Goal: Task Accomplishment & Management: Complete application form

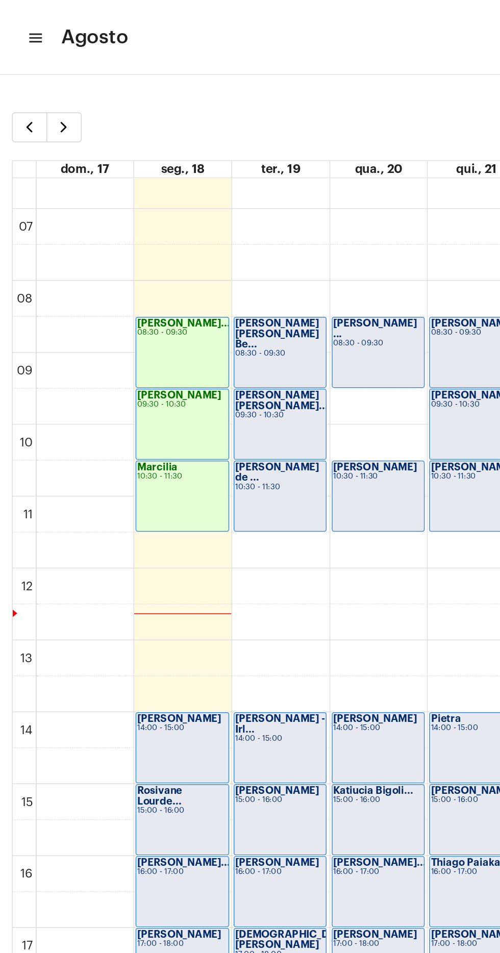
scroll to position [20, 0]
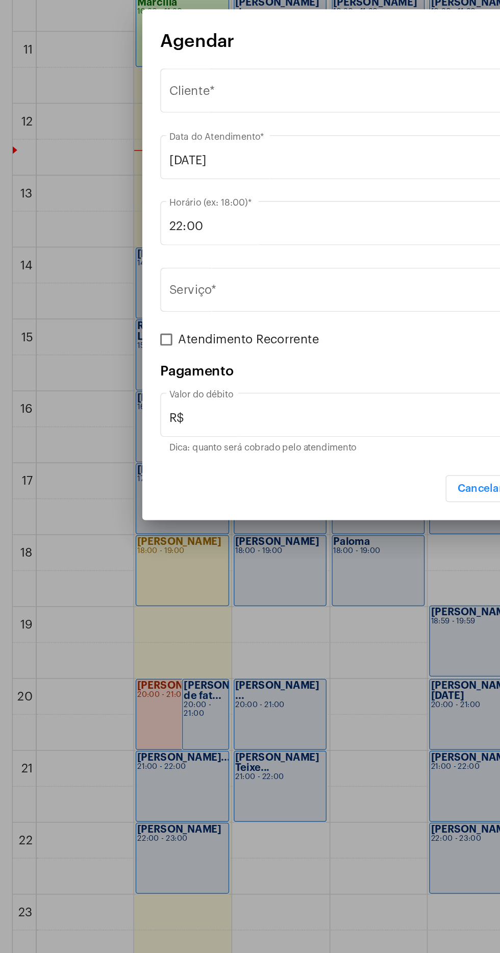
click at [223, 365] on div "Selecione o Cliente" at bounding box center [245, 359] width 260 height 9
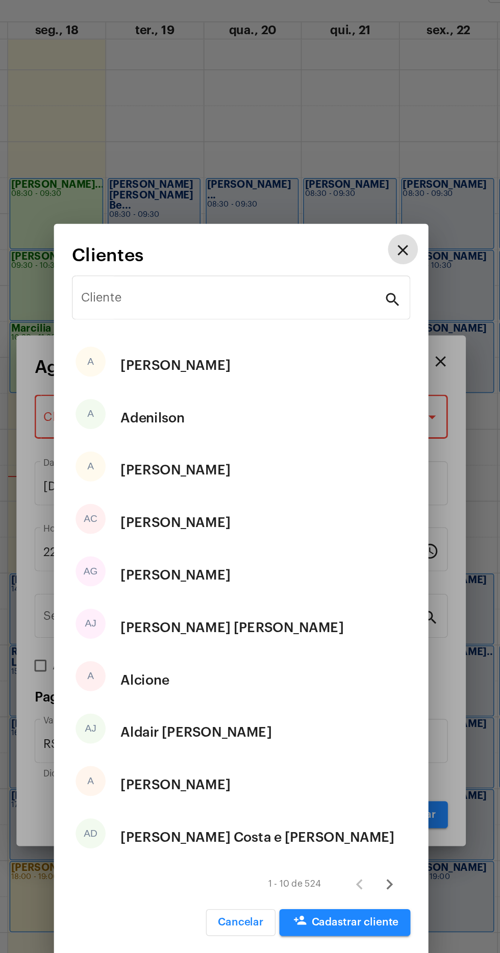
click at [267, 307] on div "A Adair" at bounding box center [250, 323] width 230 height 36
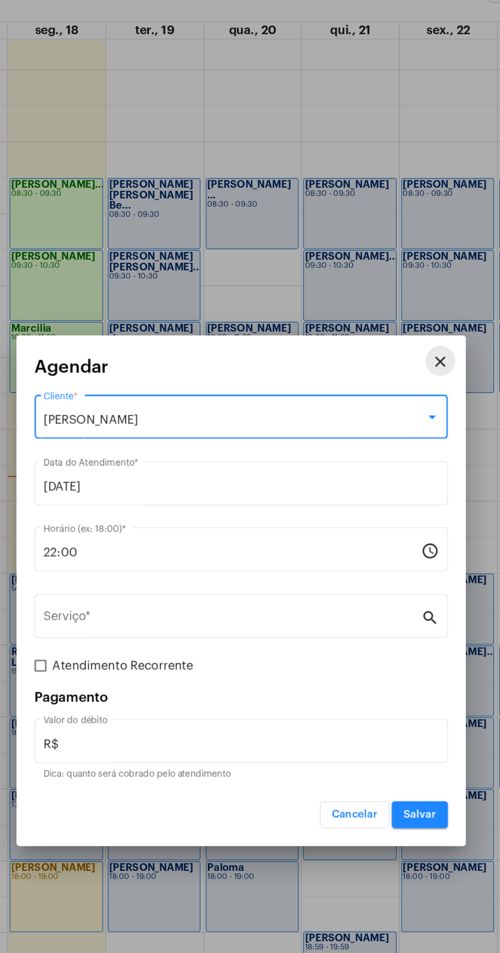
click at [377, 325] on button "close" at bounding box center [385, 320] width 20 height 20
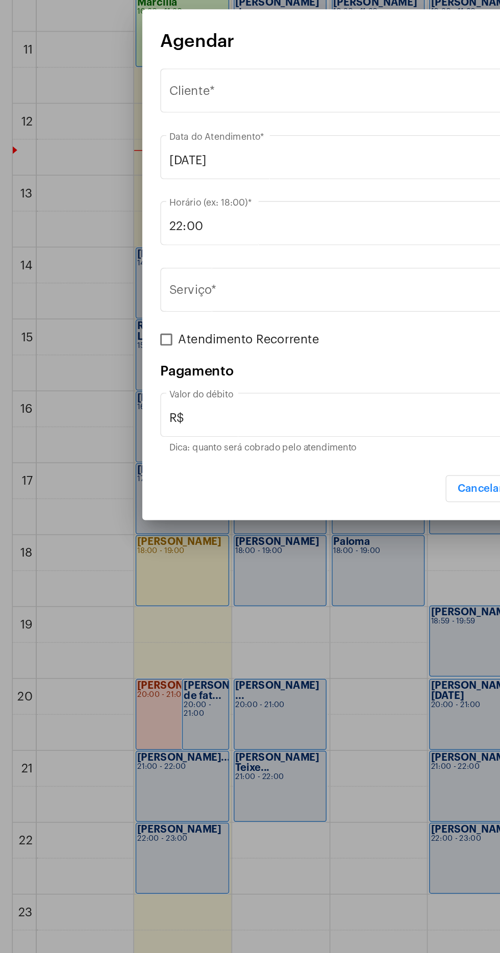
click at [144, 360] on span "Selecione o Cliente" at bounding box center [245, 359] width 260 height 9
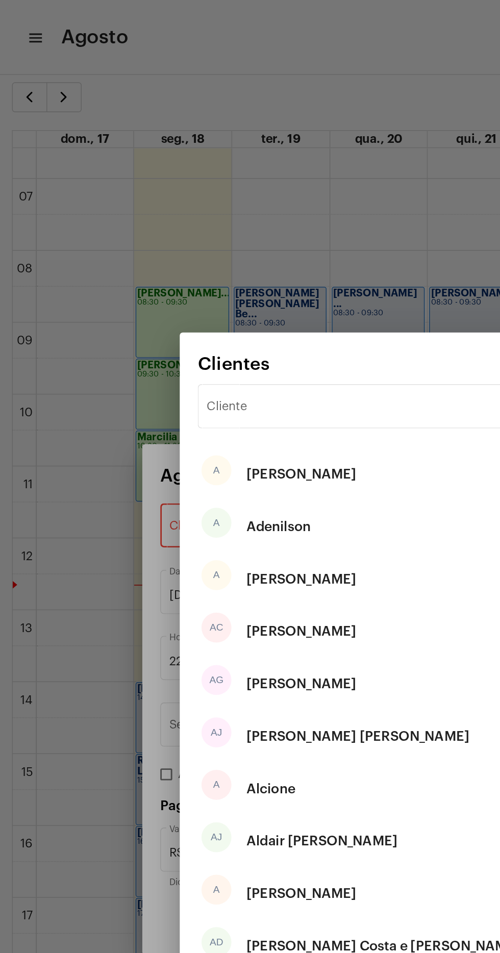
click at [234, 266] on div "Cliente" at bounding box center [244, 276] width 206 height 32
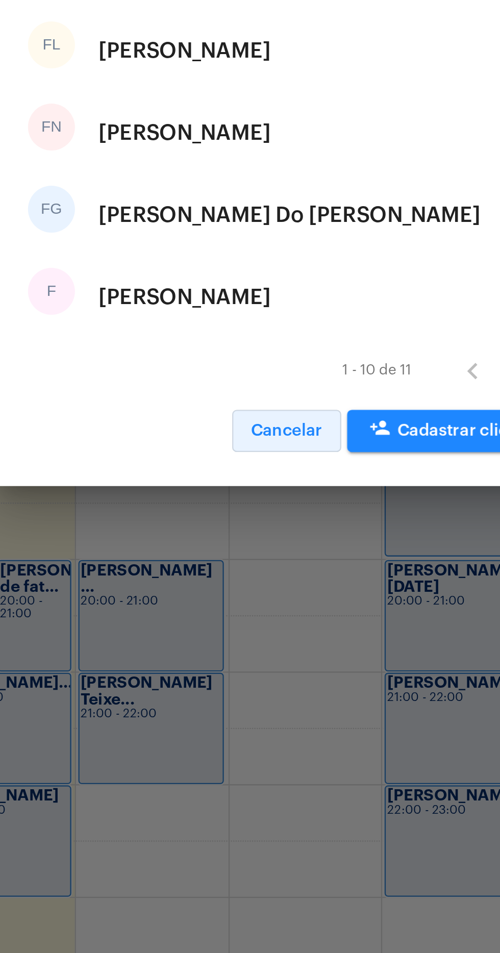
type input "Flavio"
click at [250, 701] on span "Cancelar" at bounding box center [249, 702] width 31 height 7
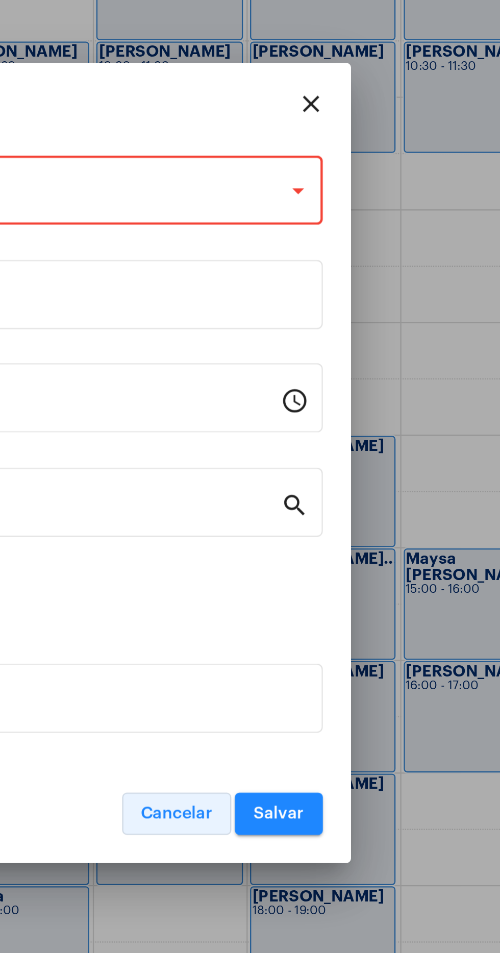
click at [323, 631] on span "Cancelar" at bounding box center [327, 628] width 31 height 7
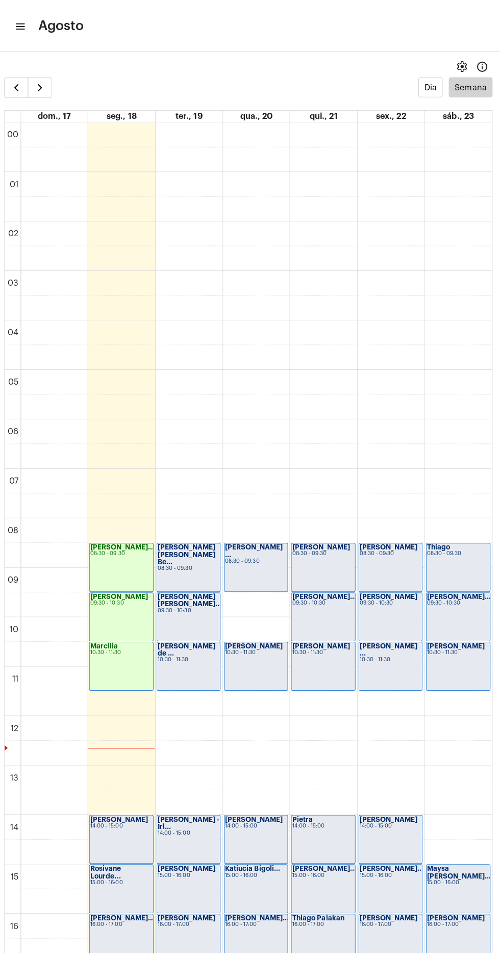
click at [24, 23] on mat-icon "menu" at bounding box center [23, 26] width 10 height 12
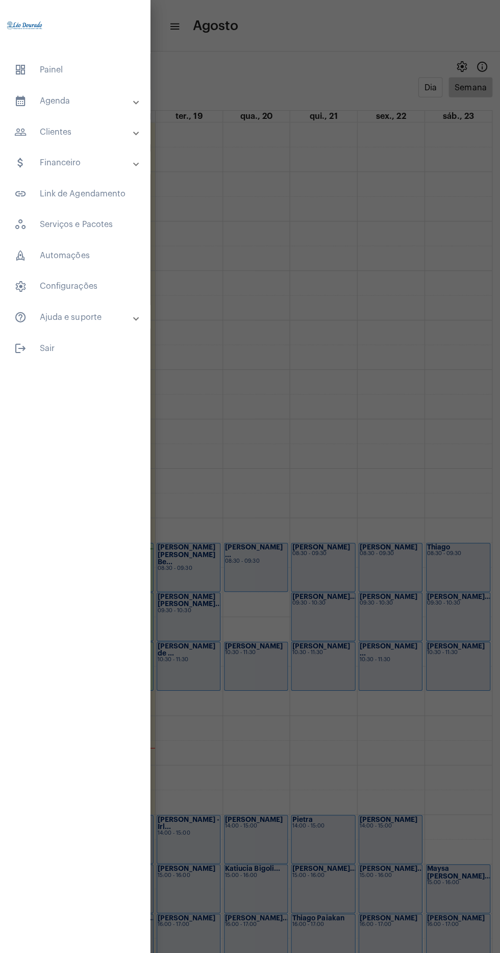
click at [46, 132] on mat-panel-title "people_outline Clientes" at bounding box center [77, 130] width 118 height 12
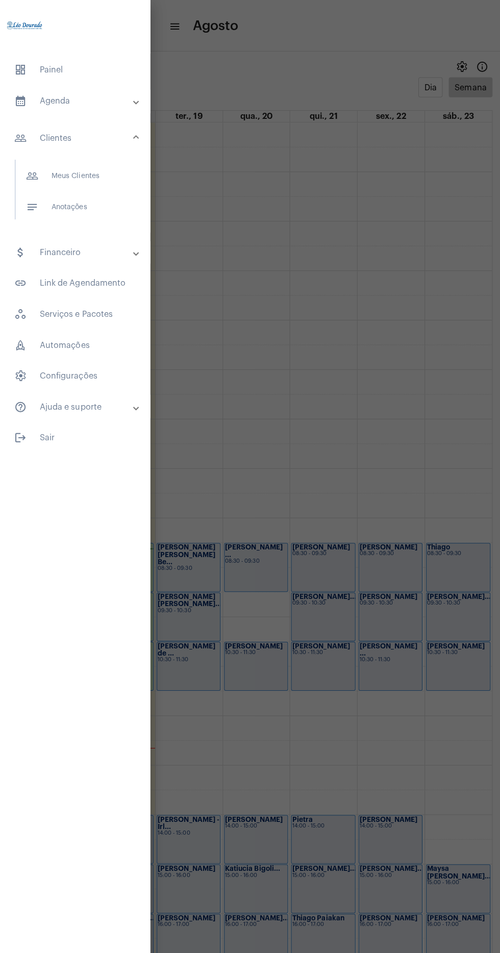
click at [48, 176] on span "people_outline Meus Clientes" at bounding box center [76, 174] width 108 height 24
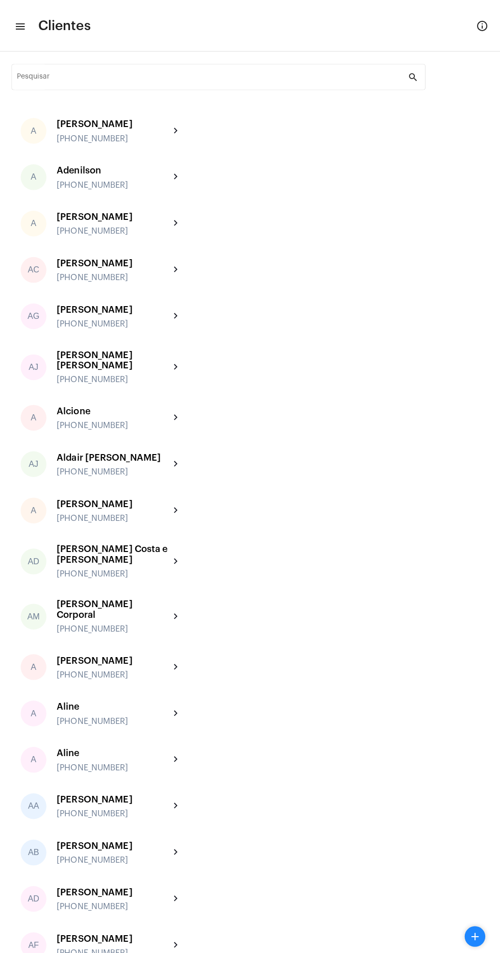
click at [224, 75] on input "Pesquisar" at bounding box center [214, 78] width 387 height 8
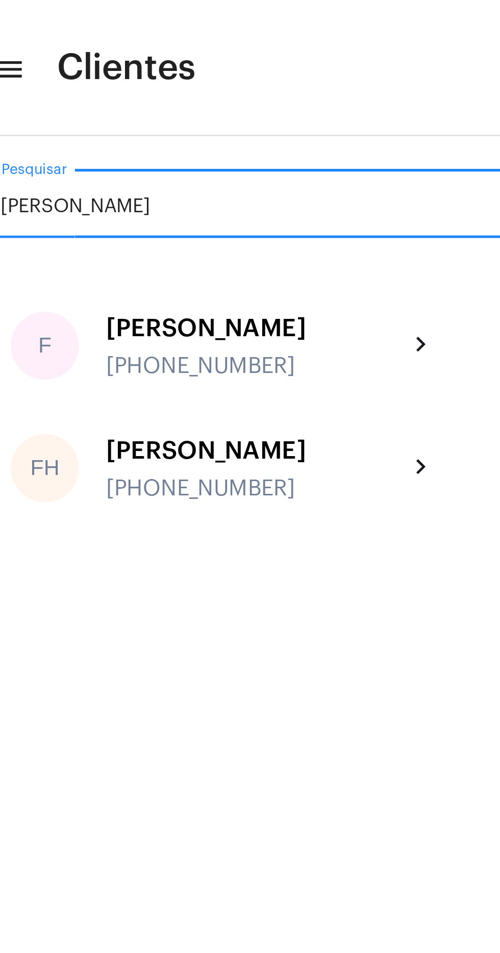
type input "Flávio"
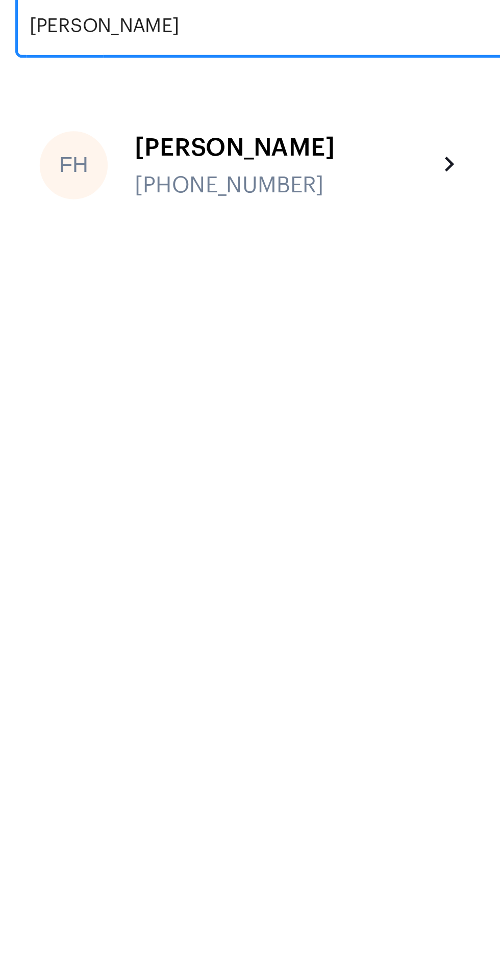
click at [142, 132] on div "Flávio Henrique +5531991251838" at bounding box center [116, 130] width 112 height 24
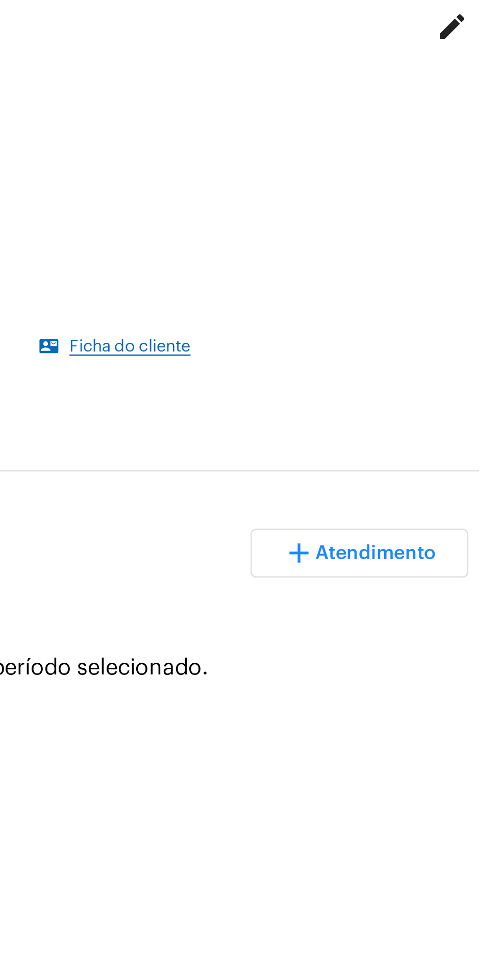
click at [447, 271] on span "Atendimento" at bounding box center [452, 274] width 45 height 7
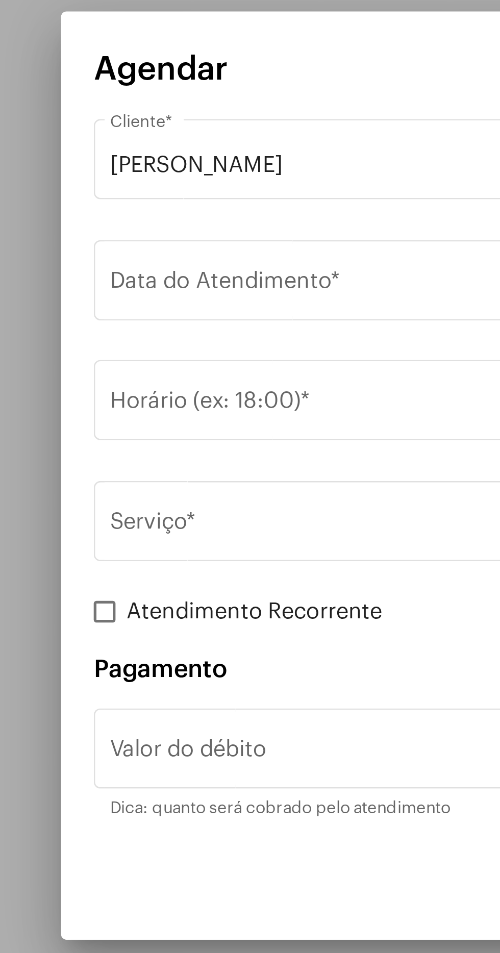
click at [135, 407] on input "Data do Atendimento *" at bounding box center [249, 405] width 269 height 9
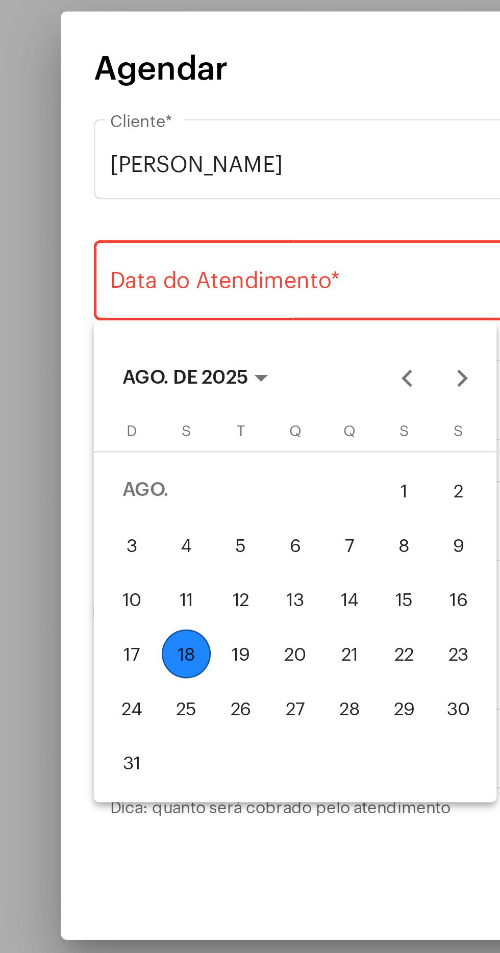
click at [142, 542] on div "18" at bounding box center [144, 543] width 18 height 18
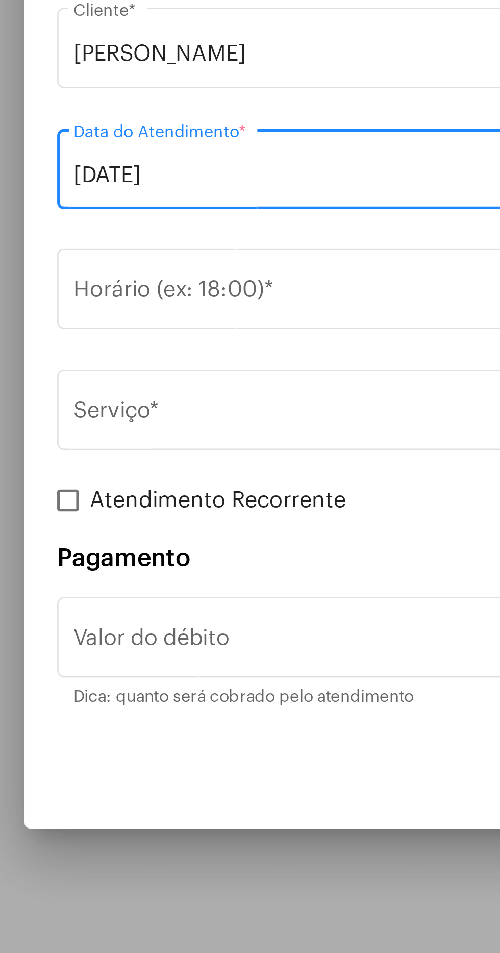
click at [209, 402] on input "18/08/2025" at bounding box center [249, 405] width 269 height 9
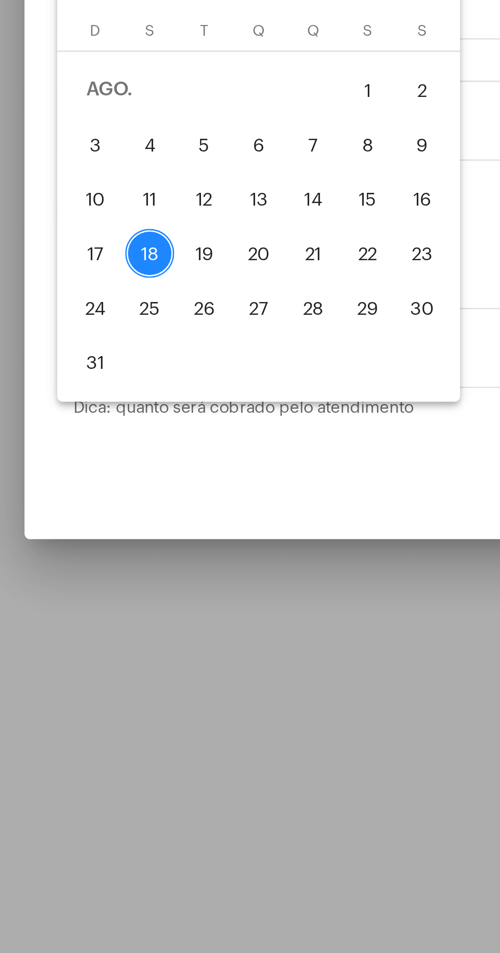
click at [161, 541] on div "19" at bounding box center [164, 543] width 18 height 18
type input "19/08/2025"
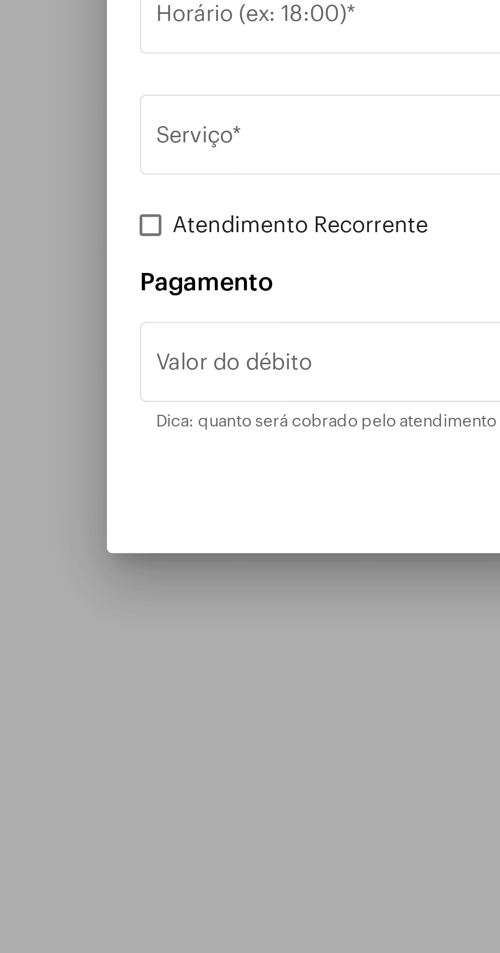
click at [184, 497] on input "Serviço *" at bounding box center [243, 495] width 257 height 9
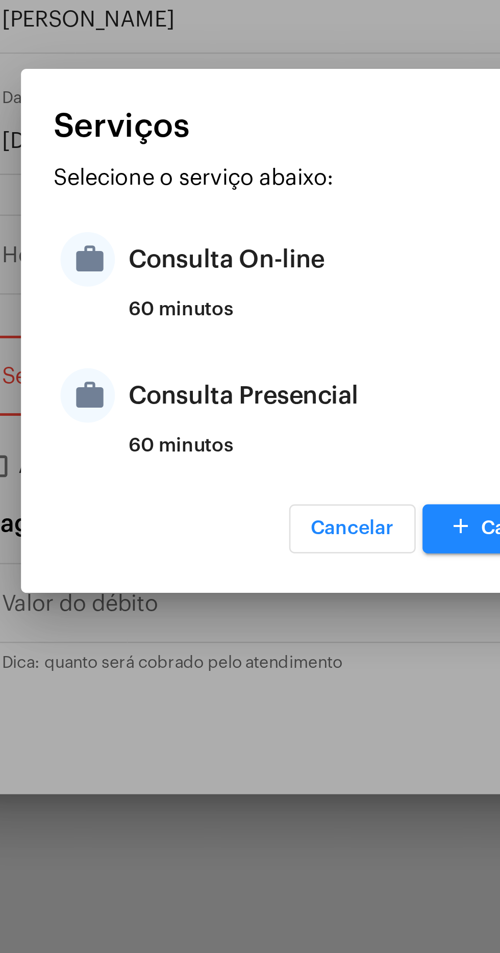
click at [213, 460] on div "Consulta On-line" at bounding box center [263, 449] width 200 height 31
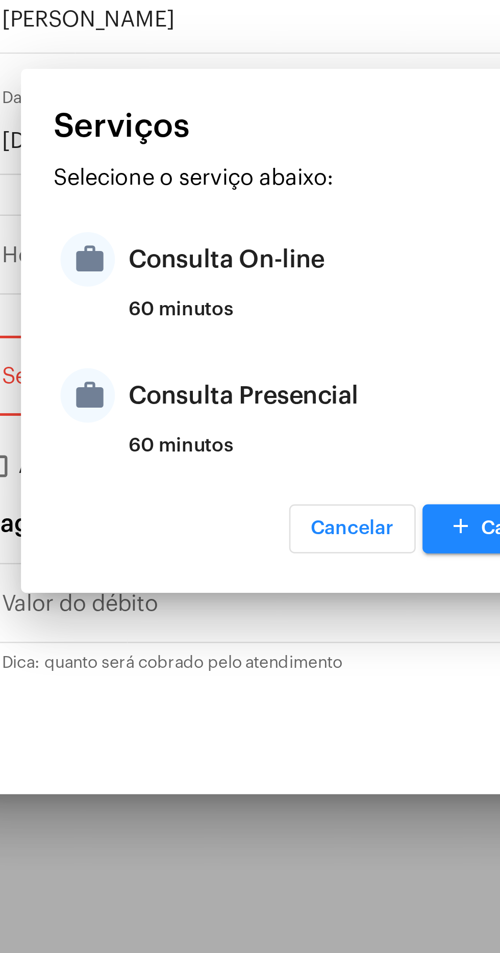
type input "Consulta On-line"
type input "R$ 150"
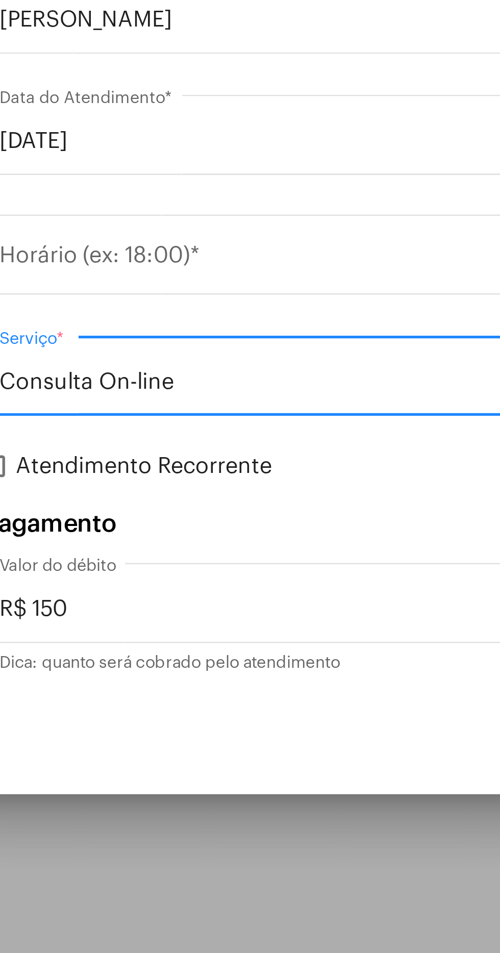
click at [209, 500] on input "Consulta On-line" at bounding box center [243, 495] width 257 height 9
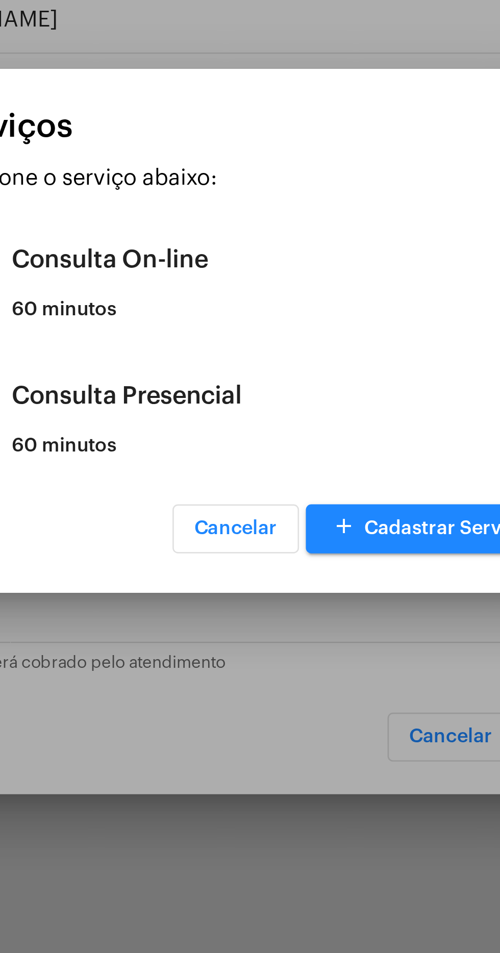
click at [236, 502] on div "Consulta Presencial" at bounding box center [263, 500] width 200 height 31
type input "Consulta Presencial"
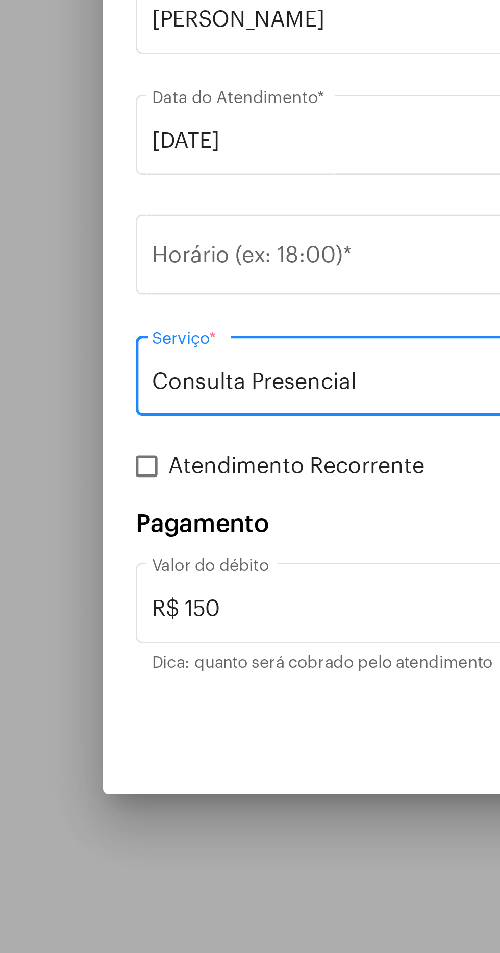
click at [193, 448] on input "Horário (ex: 18:00) *" at bounding box center [243, 450] width 257 height 9
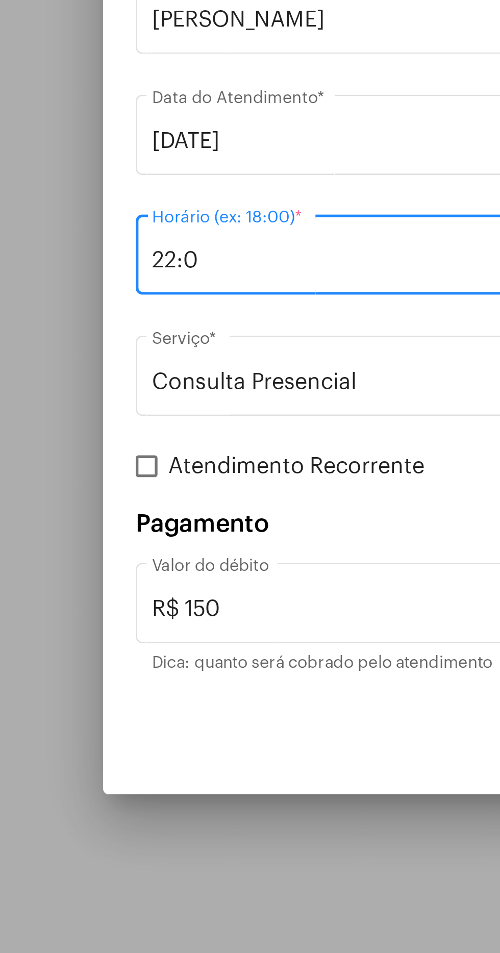
type input "22:00"
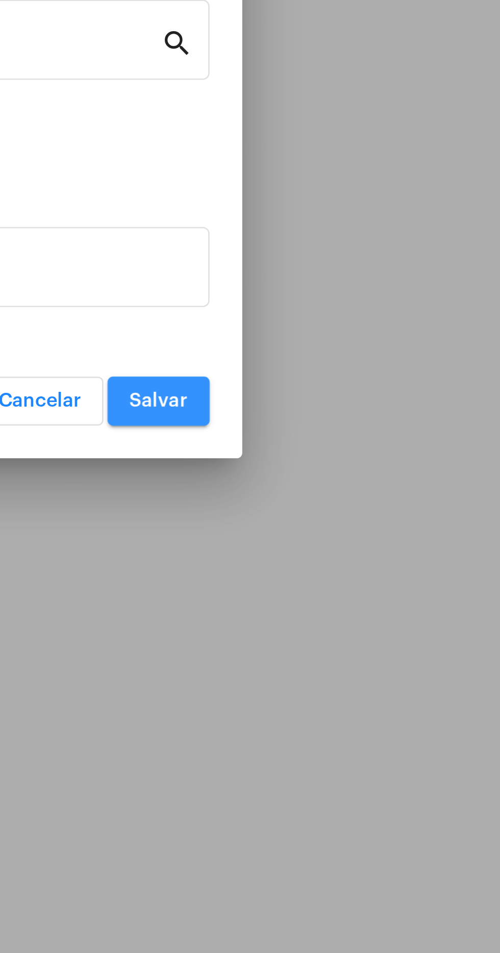
click at [373, 629] on span "Salvar" at bounding box center [372, 628] width 22 height 7
